Goal: Information Seeking & Learning: Learn about a topic

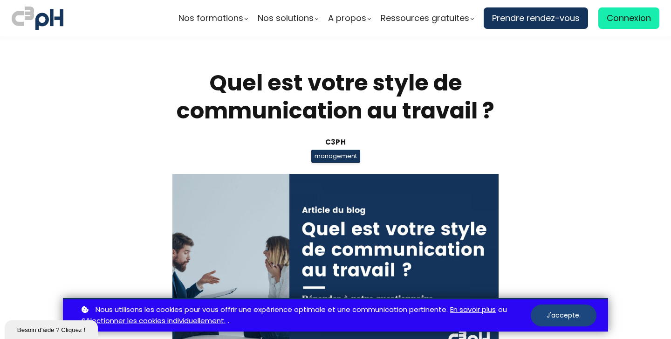
click at [557, 315] on button "J'accepte." at bounding box center [564, 315] width 66 height 22
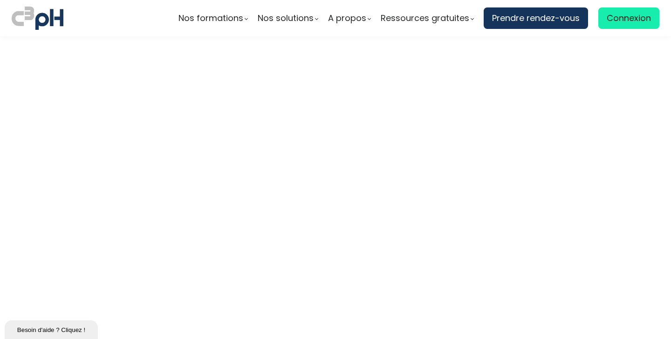
scroll to position [2566, 0]
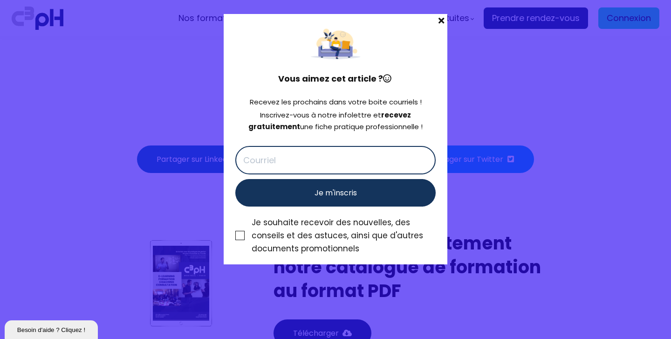
click at [438, 21] on span at bounding box center [441, 20] width 12 height 13
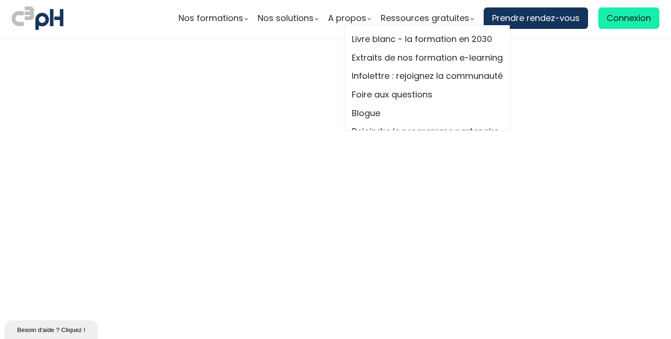
scroll to position [3587, 0]
